Goal: Information Seeking & Learning: Check status

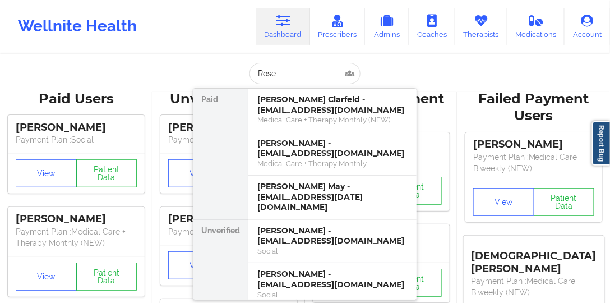
click at [297, 100] on div "[PERSON_NAME] Clarfeld - [EMAIL_ADDRESS][DOMAIN_NAME]" at bounding box center [332, 104] width 150 height 21
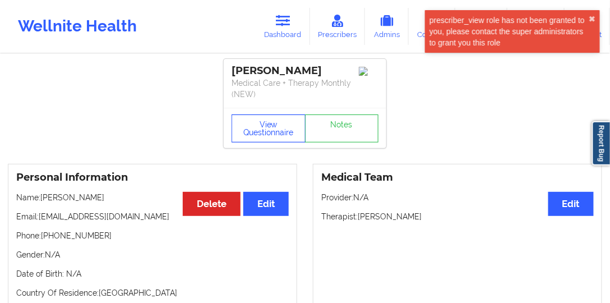
click at [260, 124] on button "View Questionnaire" at bounding box center [269, 128] width 74 height 28
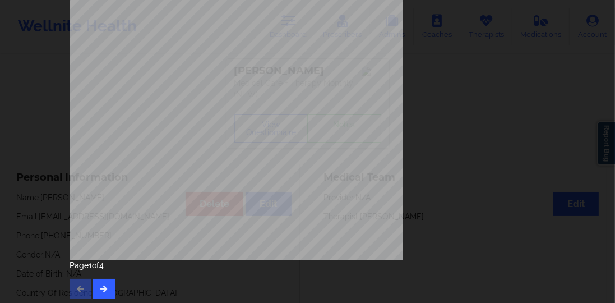
scroll to position [232, 0]
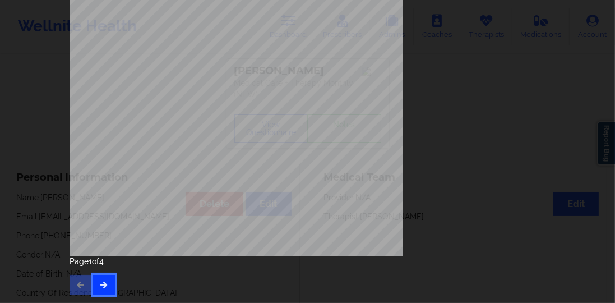
click at [103, 278] on button "button" at bounding box center [104, 285] width 22 height 20
click at [102, 275] on button "button" at bounding box center [104, 285] width 22 height 20
click at [104, 278] on button "button" at bounding box center [104, 285] width 22 height 20
click at [83, 283] on button "button" at bounding box center [81, 285] width 22 height 20
click at [82, 282] on icon "button" at bounding box center [81, 284] width 10 height 7
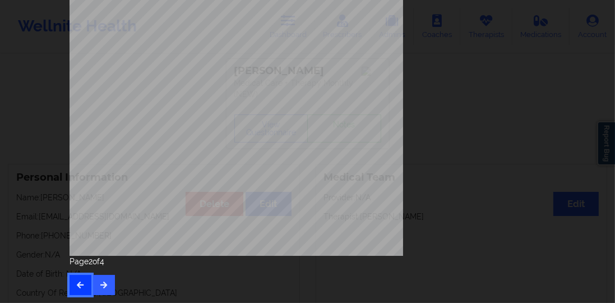
click at [84, 287] on button "button" at bounding box center [81, 285] width 22 height 20
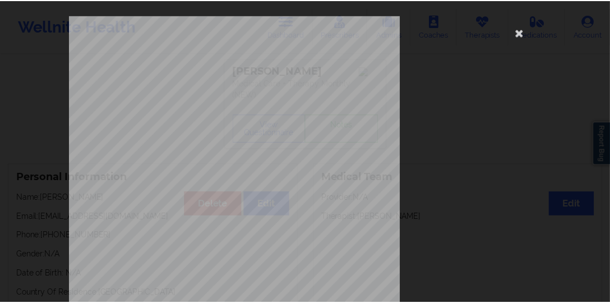
scroll to position [0, 0]
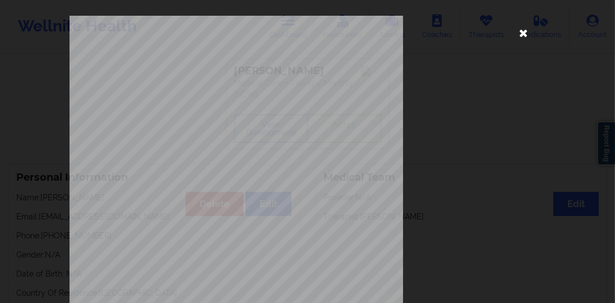
click at [526, 39] on icon at bounding box center [524, 33] width 18 height 18
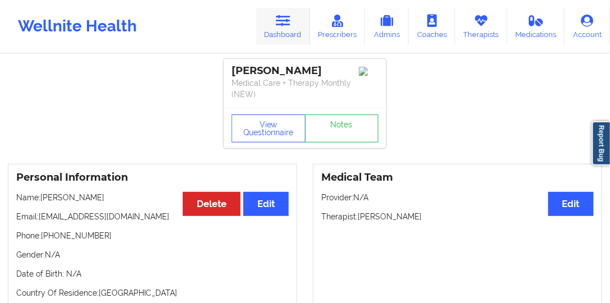
click at [298, 40] on link "Dashboard" at bounding box center [283, 26] width 54 height 37
